Goal: Information Seeking & Learning: Check status

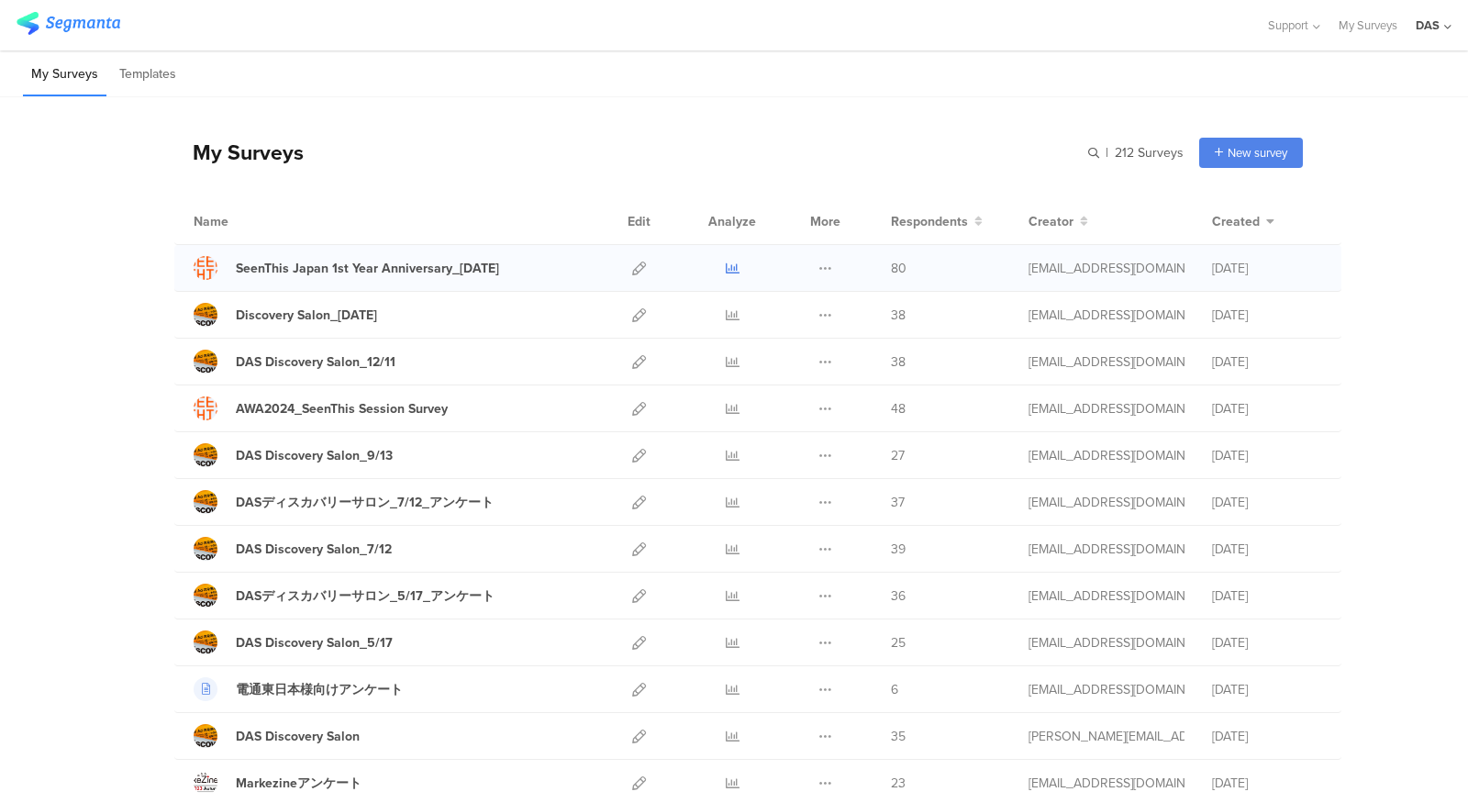
click at [730, 267] on icon at bounding box center [733, 269] width 14 height 14
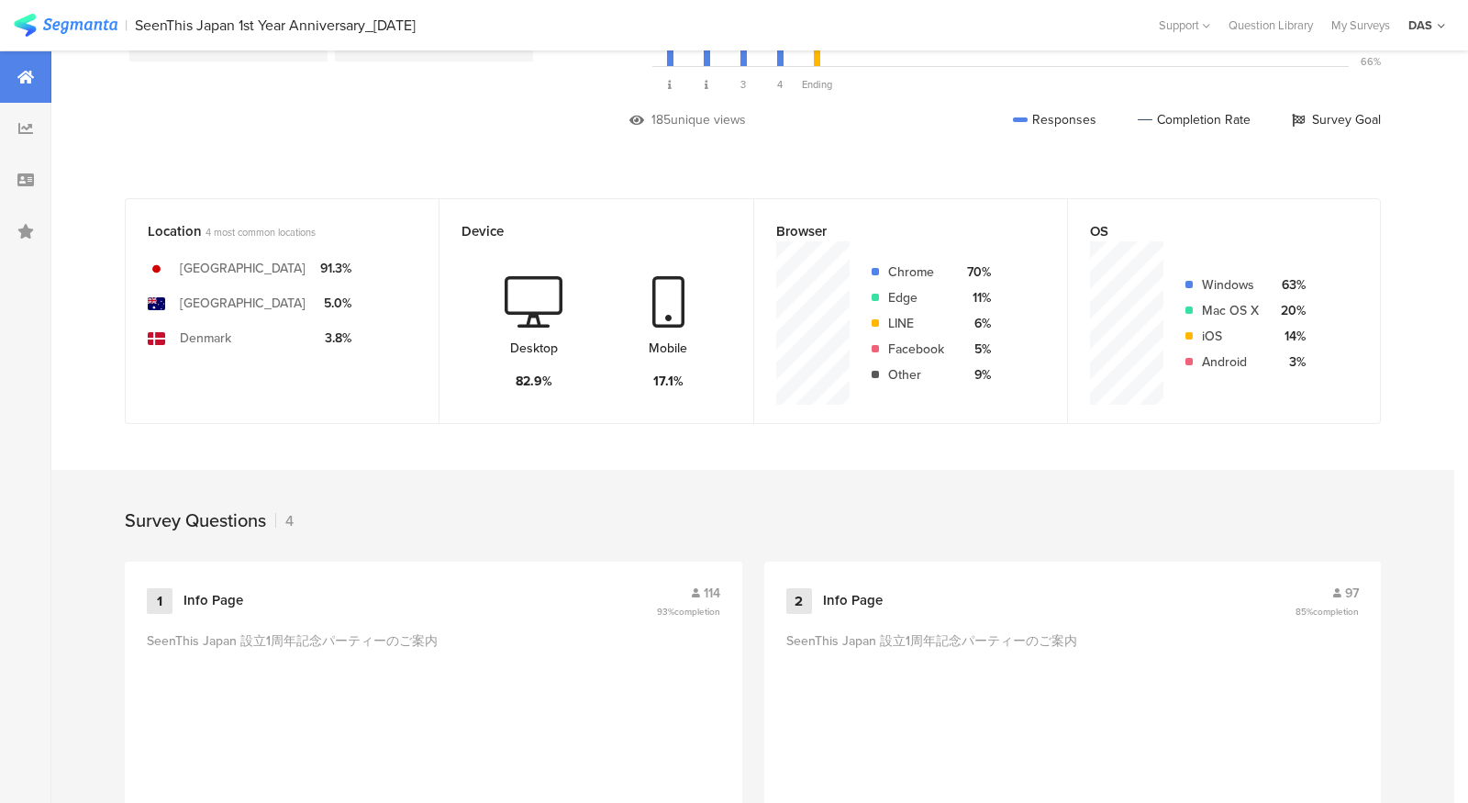
scroll to position [691, 0]
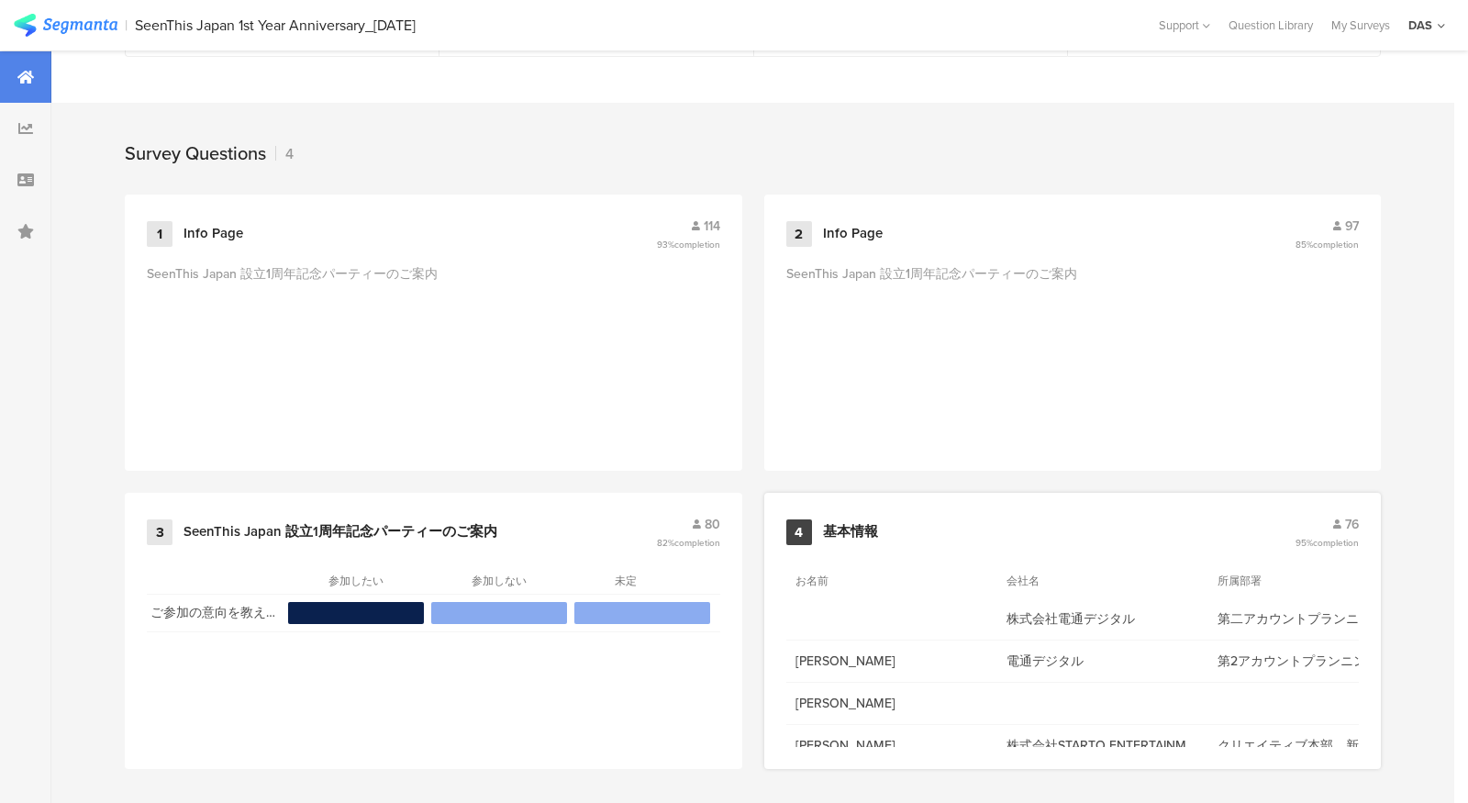
click at [801, 522] on div "4" at bounding box center [799, 532] width 26 height 26
